Goal: Task Accomplishment & Management: Use online tool/utility

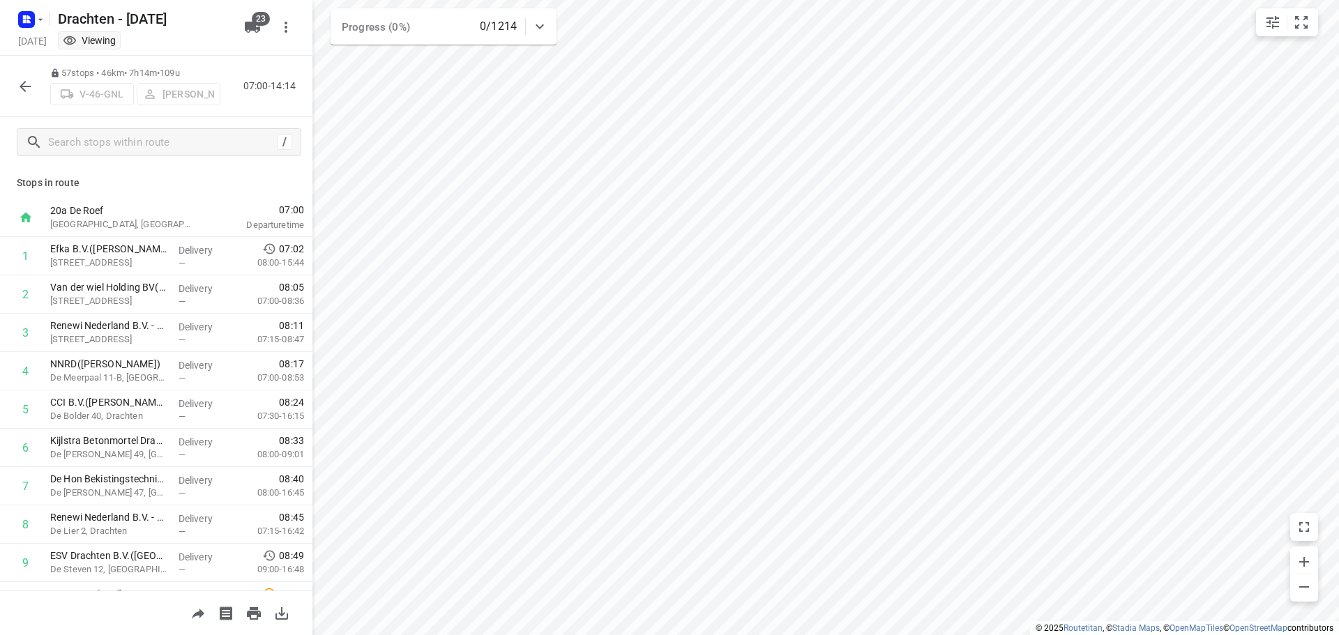
click at [24, 87] on icon "button" at bounding box center [25, 86] width 17 height 17
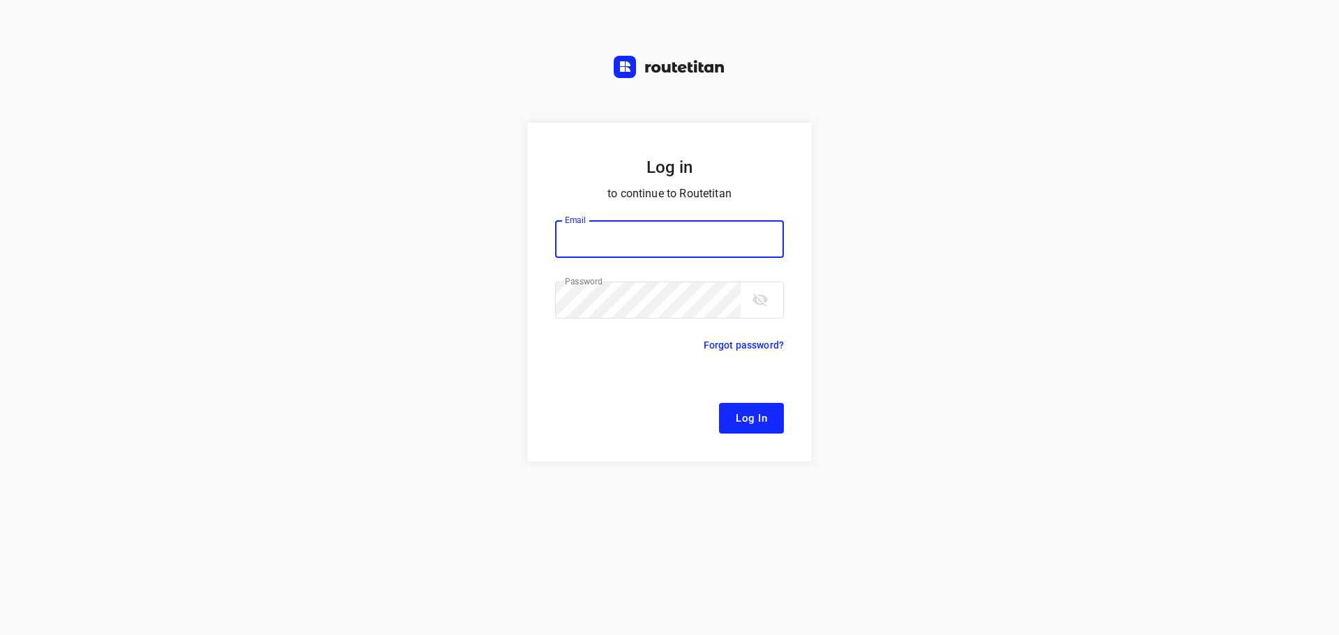
type input "remco@fruitopjewerk.nl"
click at [747, 414] on span "Log In" at bounding box center [751, 418] width 31 height 18
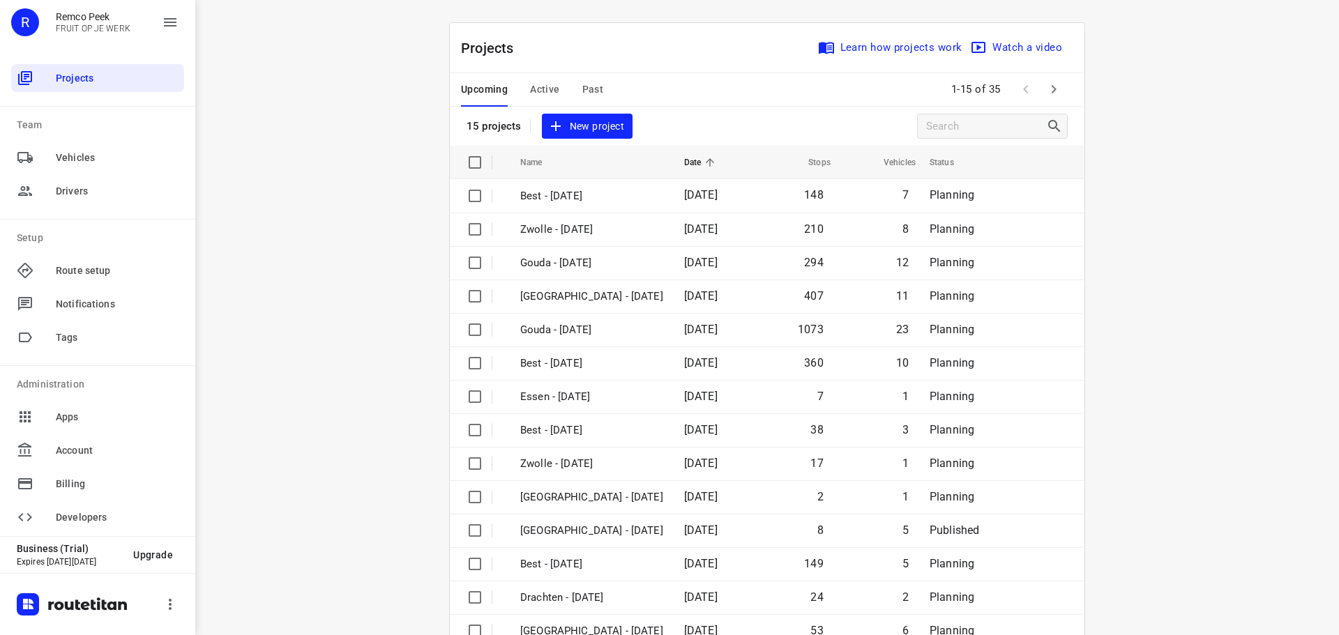
click at [585, 93] on span "Past" at bounding box center [593, 89] width 22 height 17
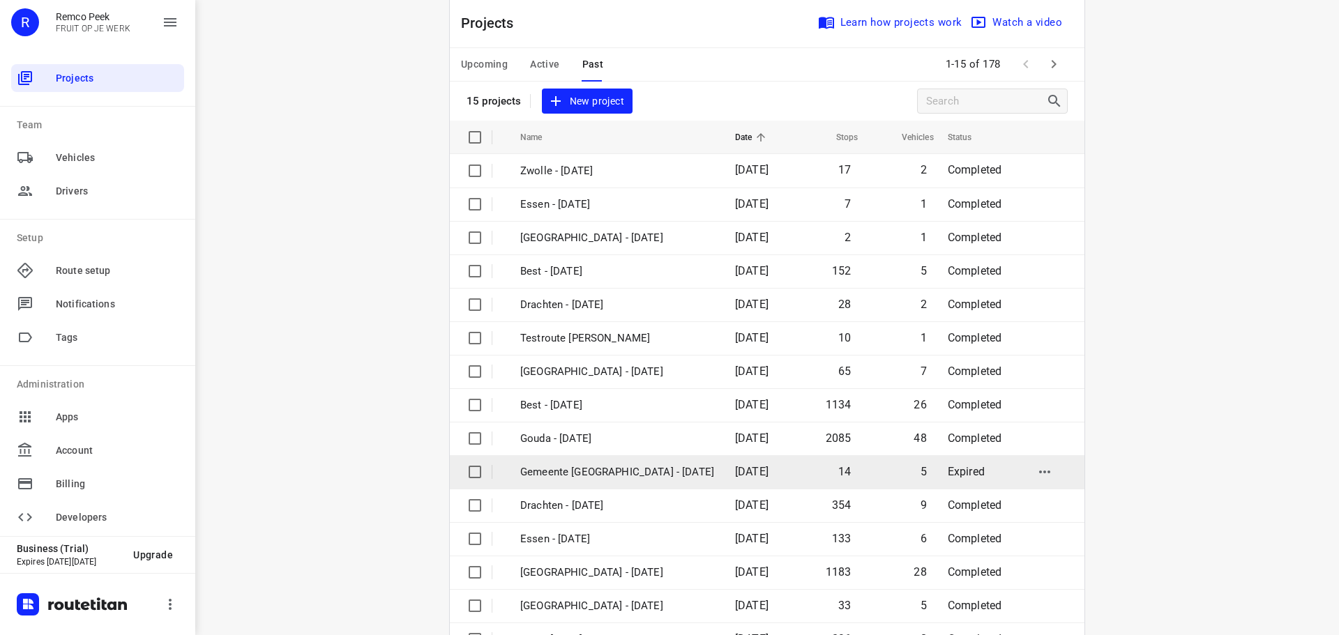
scroll to position [70, 0]
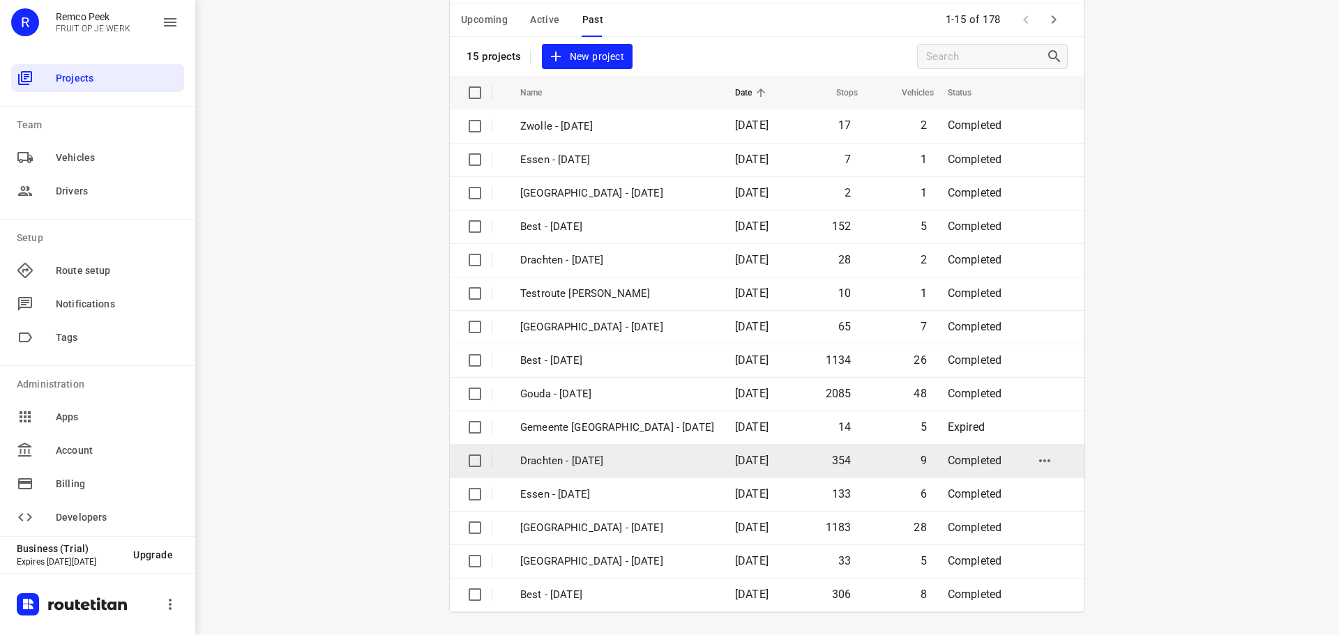
click at [592, 462] on p "Drachten - Wednesday" at bounding box center [617, 461] width 194 height 16
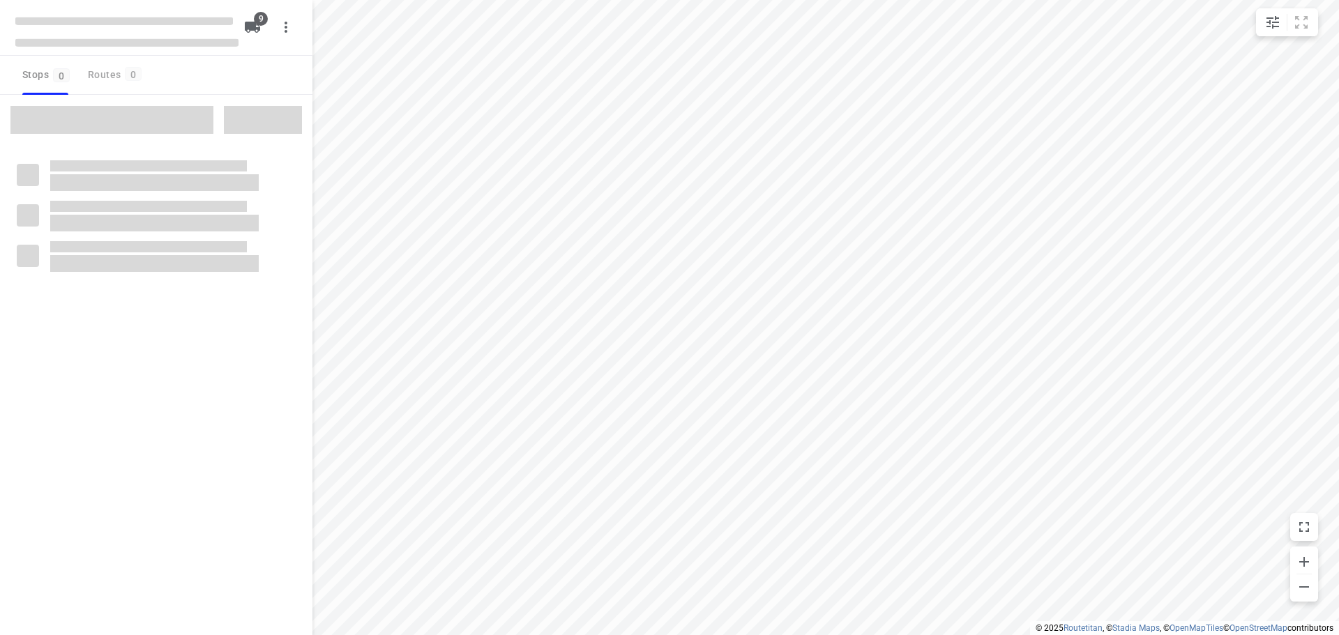
checkbox input "true"
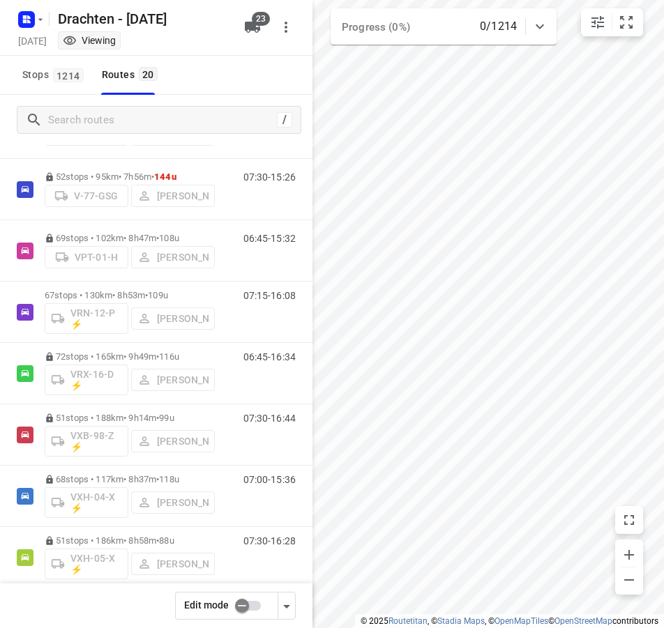
scroll to position [834, 0]
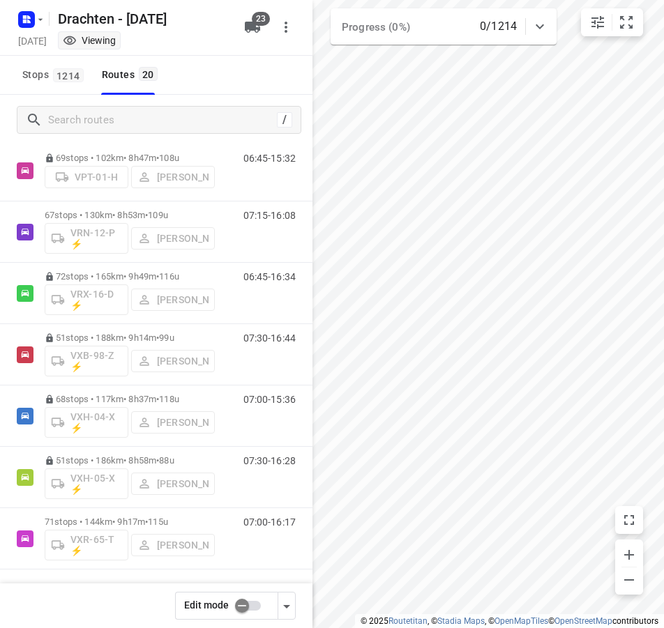
click at [126, 592] on div "Edit mode" at bounding box center [156, 606] width 312 height 45
